Goal: Task Accomplishment & Management: Manage account settings

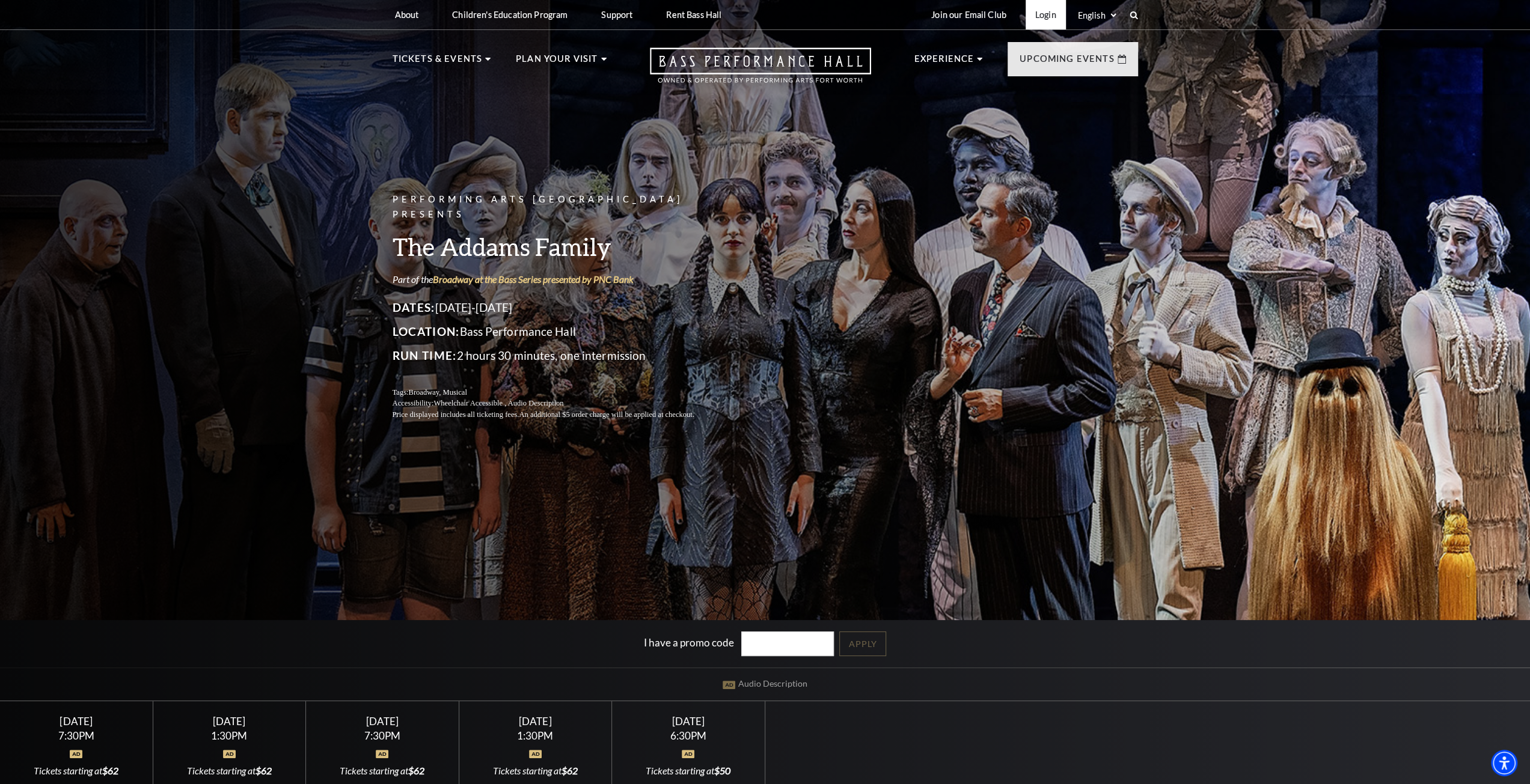
click at [1029, 13] on link "Login" at bounding box center [1045, 14] width 40 height 29
click at [1044, 16] on link "Login" at bounding box center [1045, 14] width 40 height 29
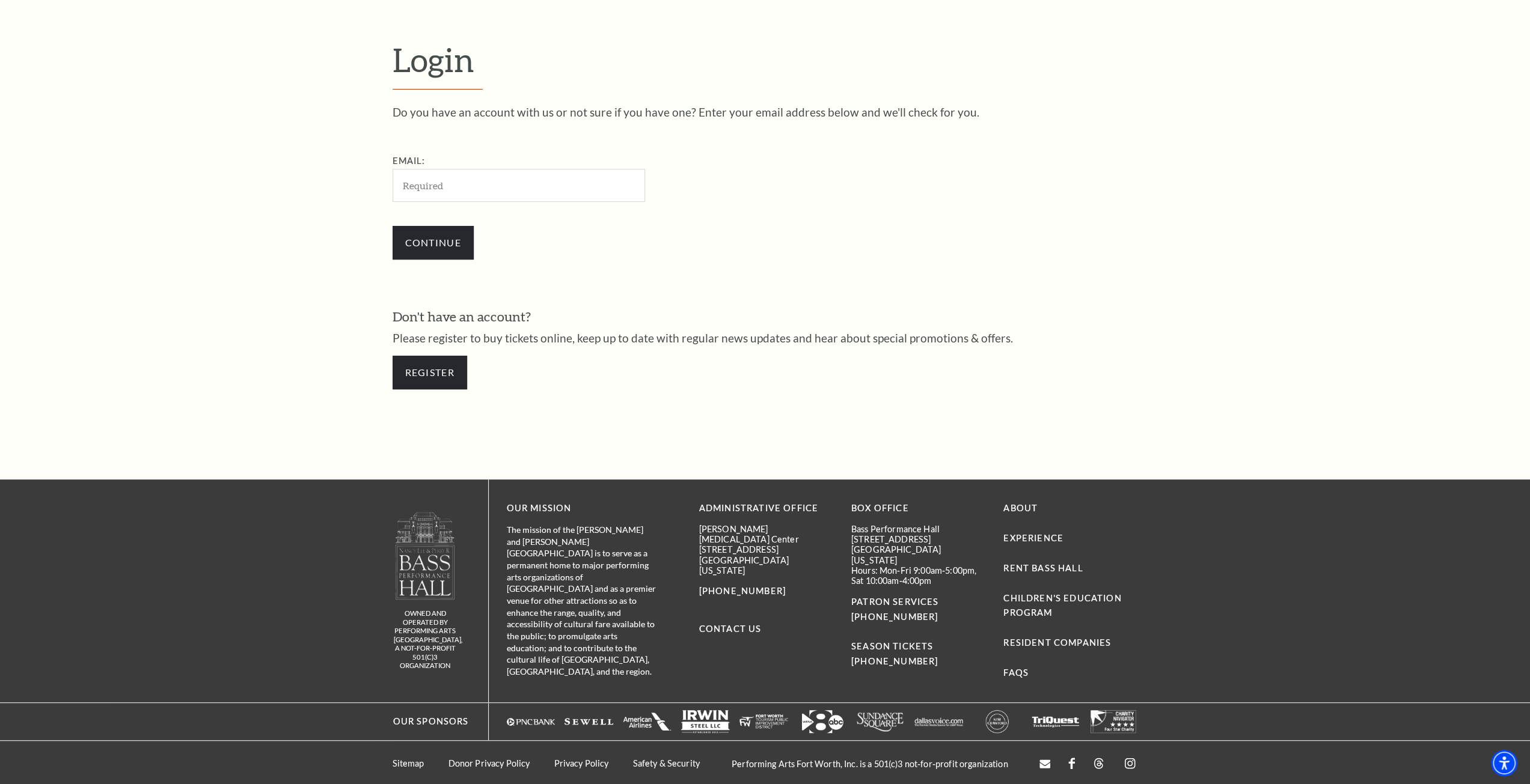
scroll to position [440, 0]
click at [470, 179] on input "Email:" at bounding box center [518, 184] width 253 height 33
type input "ianclay116@gmail.com"
click at [392, 225] on input "Continue" at bounding box center [433, 242] width 81 height 34
click at [458, 237] on input "Continue" at bounding box center [433, 242] width 81 height 34
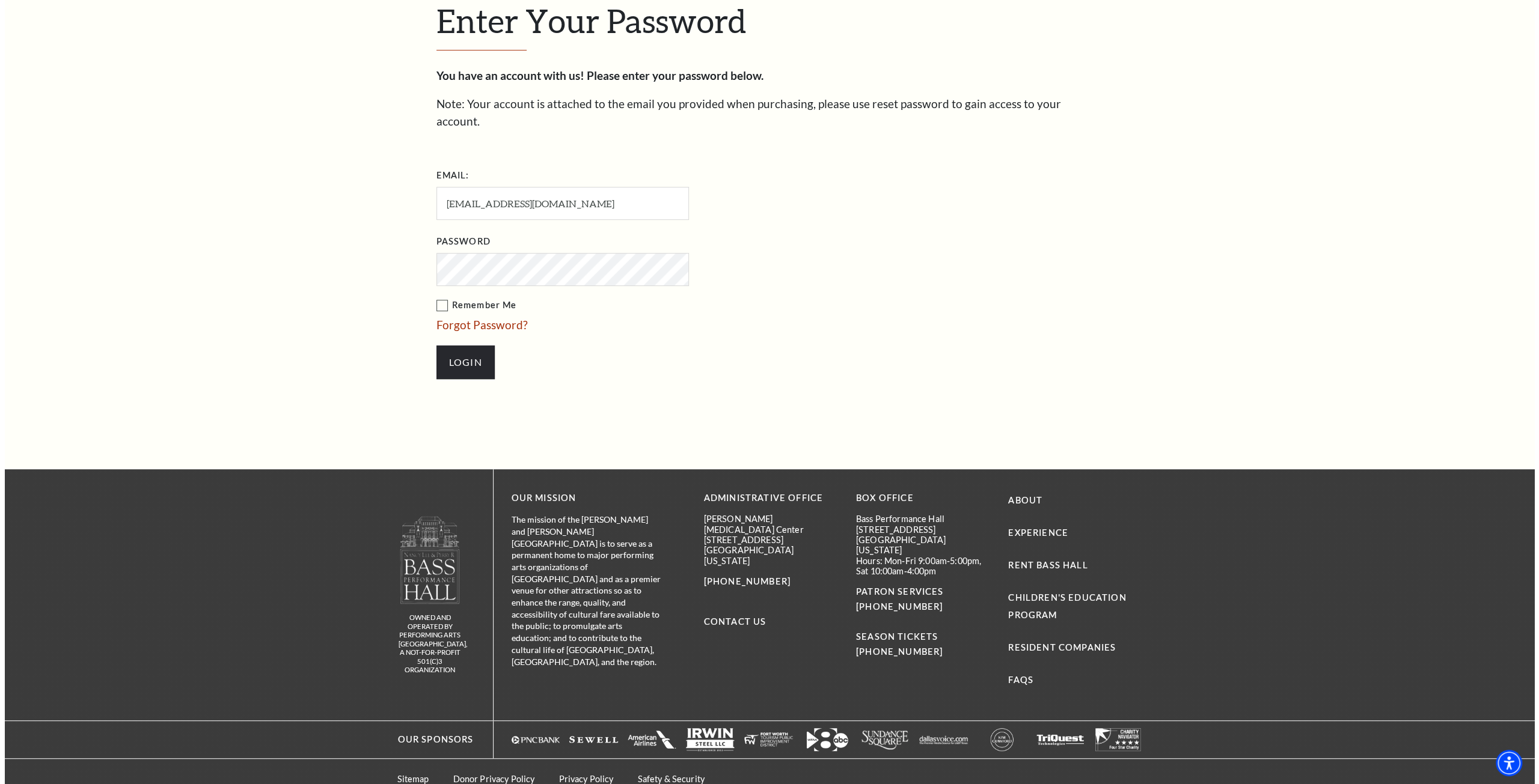
scroll to position [490, 0]
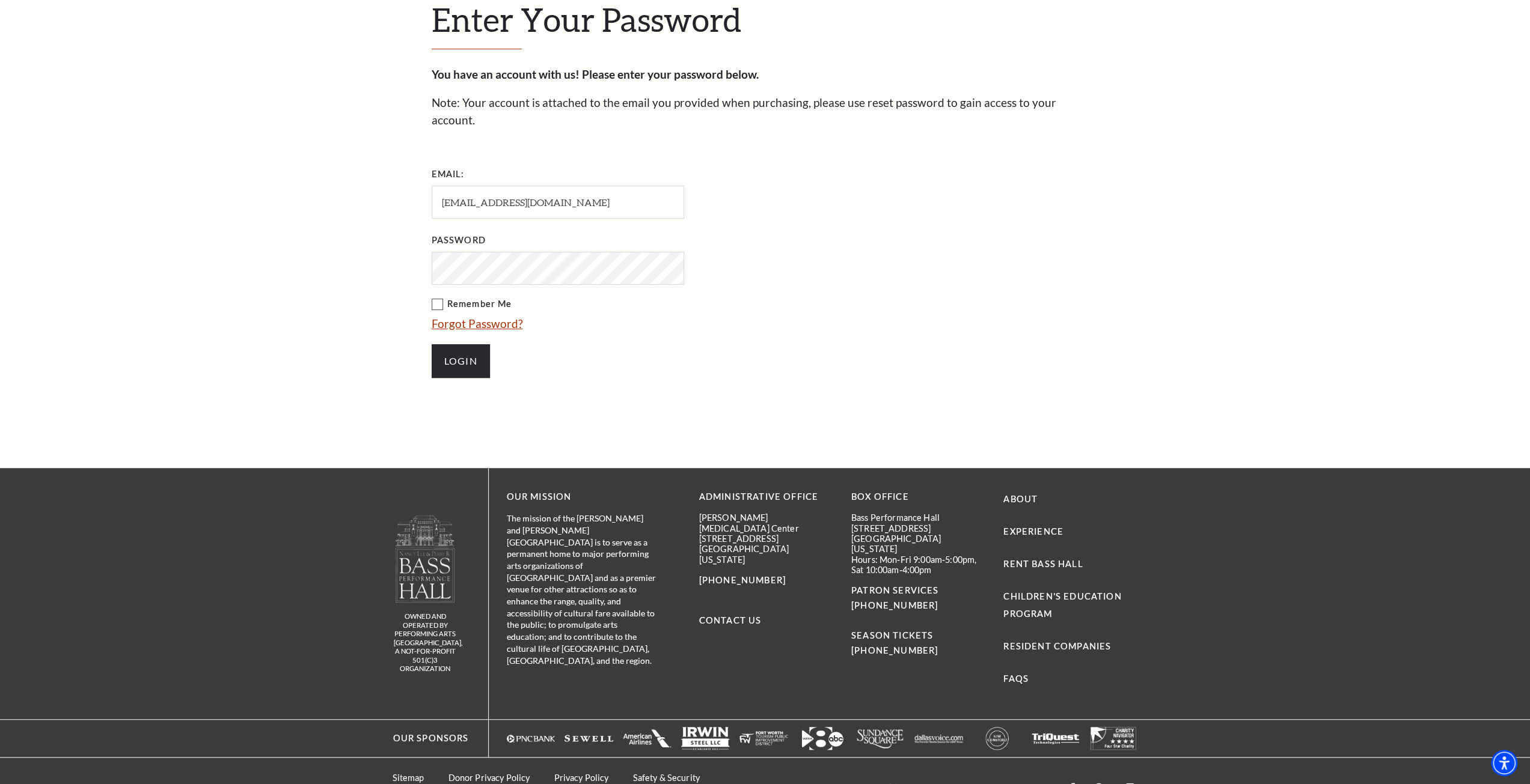
click at [464, 317] on link "Forgot Password?" at bounding box center [477, 323] width 92 height 14
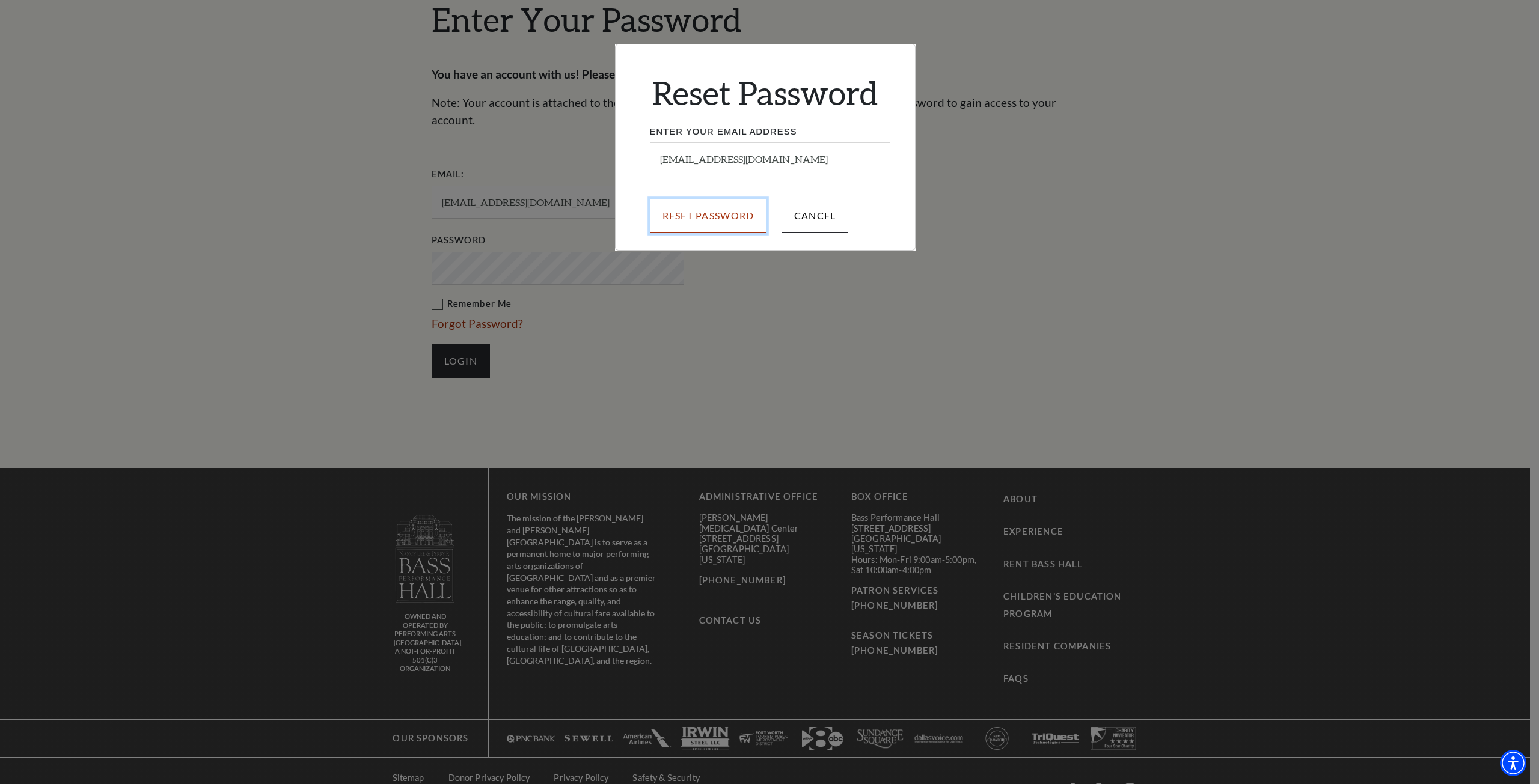
click at [722, 210] on input "Reset Password" at bounding box center [708, 216] width 117 height 34
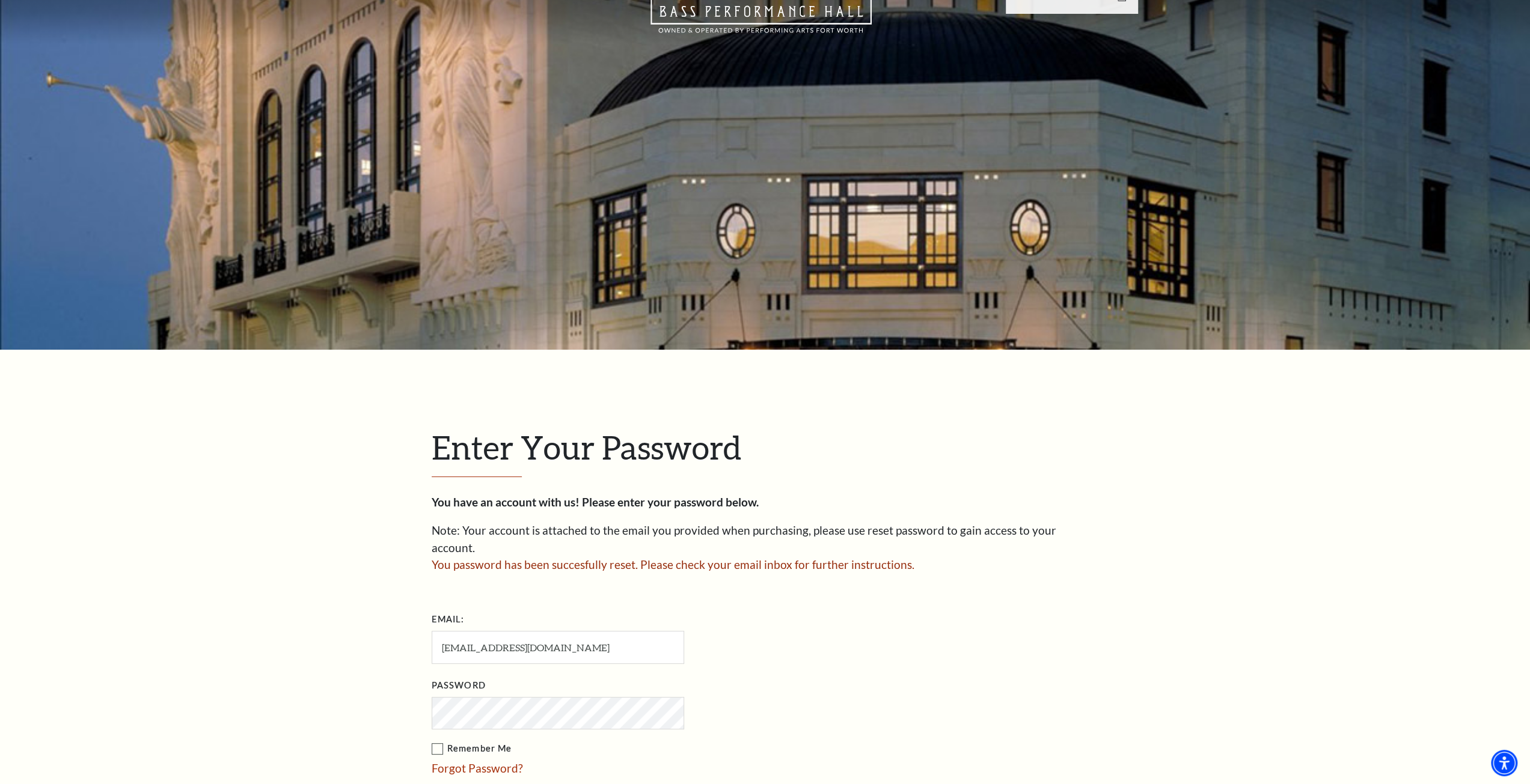
scroll to position [181, 0]
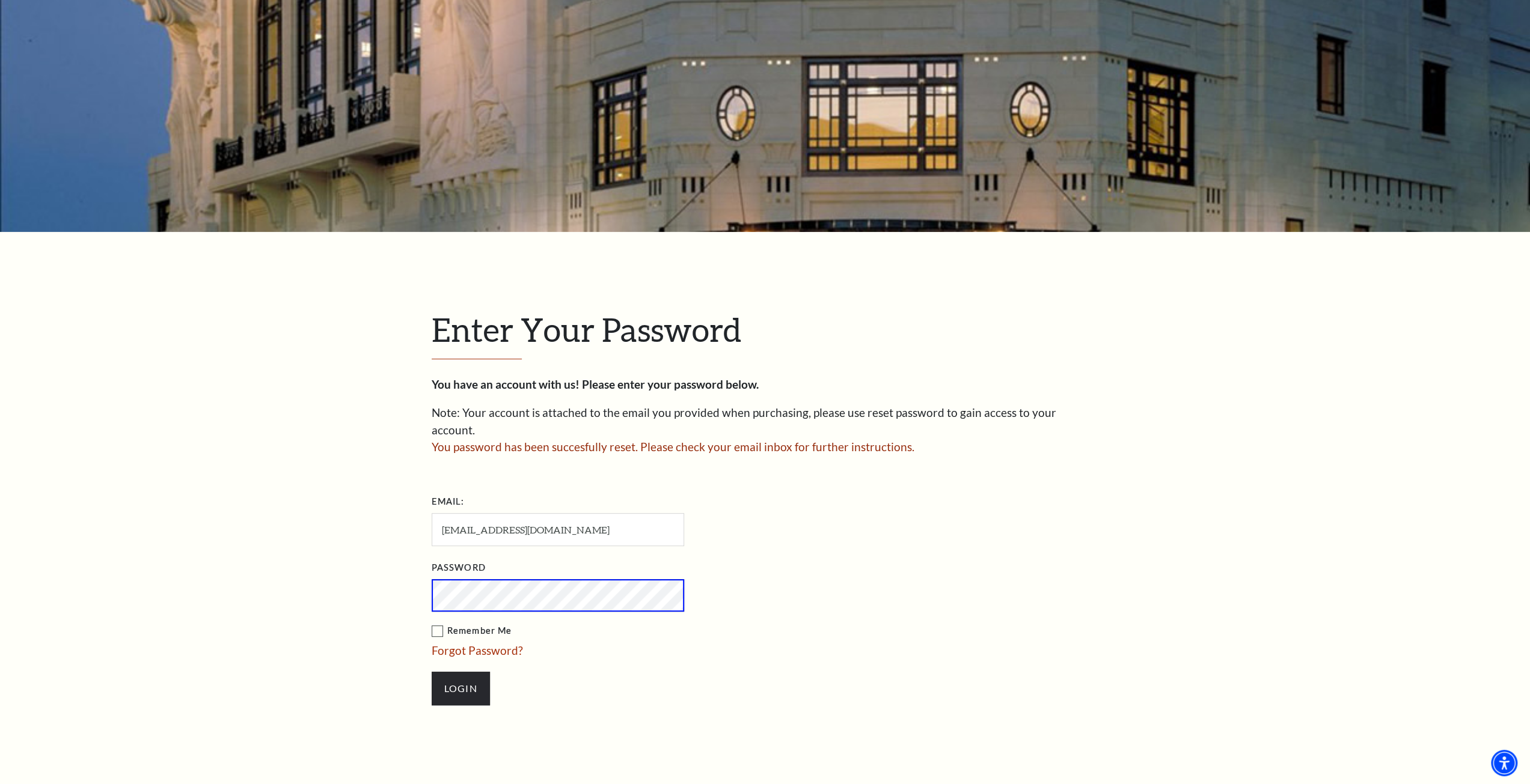
click at [431, 672] on input "Login" at bounding box center [461, 689] width 58 height 34
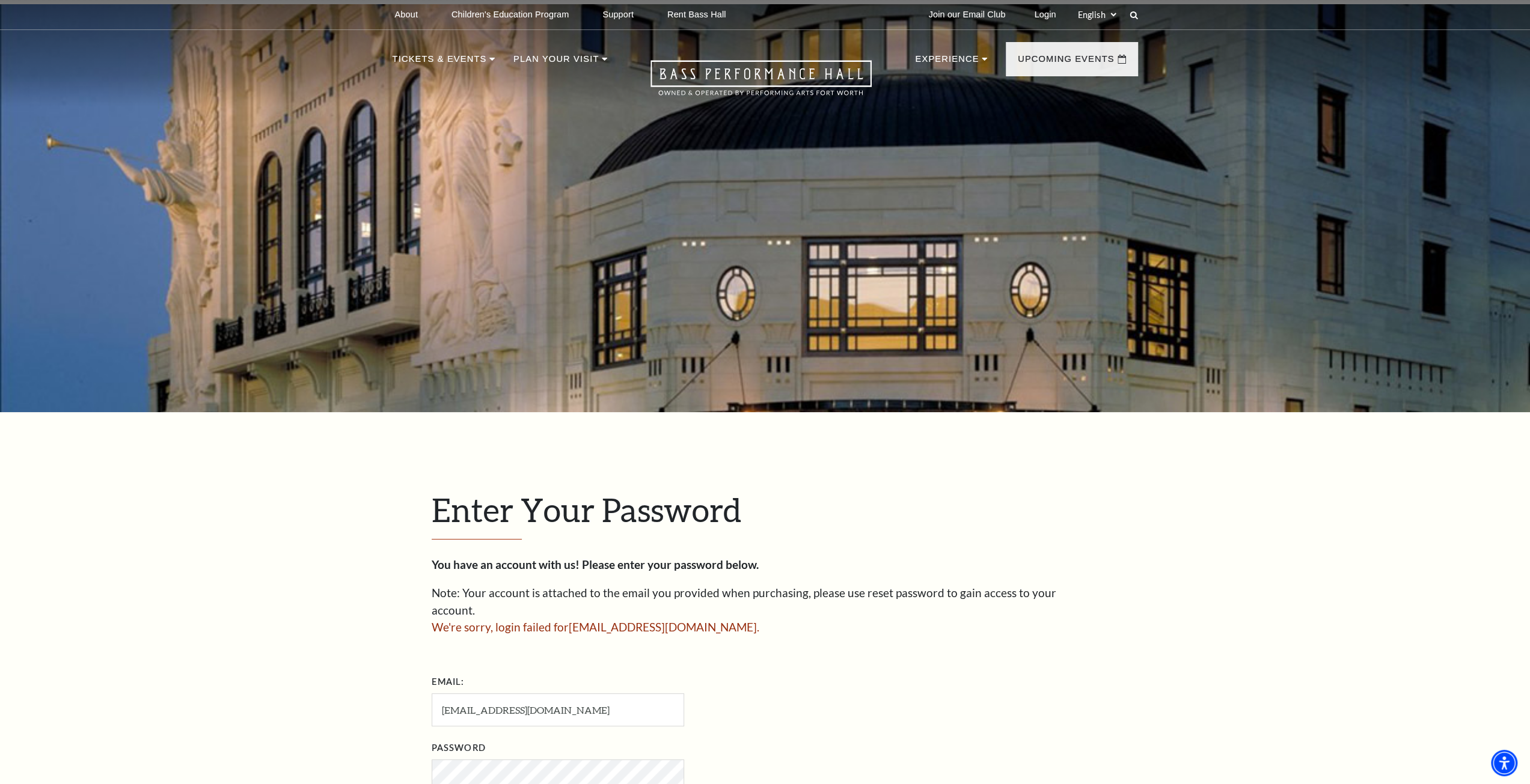
scroll to position [240, 0]
